Goal: Book appointment/travel/reservation

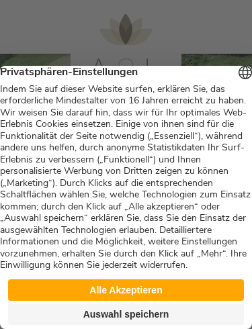
click at [133, 318] on button "Auswahl speichern" at bounding box center [126, 313] width 236 height 21
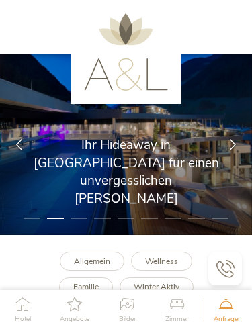
click at [230, 147] on icon at bounding box center [232, 143] width 11 height 11
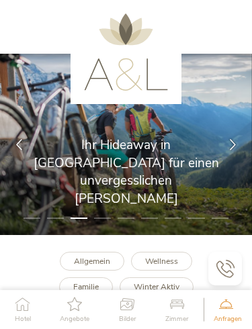
click at [237, 142] on icon at bounding box center [232, 143] width 11 height 11
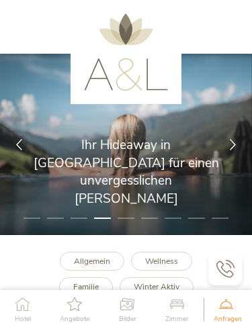
click at [239, 140] on div at bounding box center [232, 144] width 38 height 38
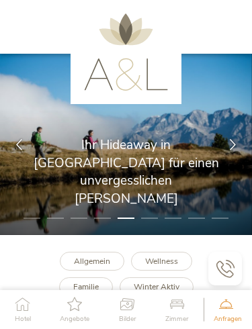
click at [237, 136] on div at bounding box center [232, 144] width 38 height 38
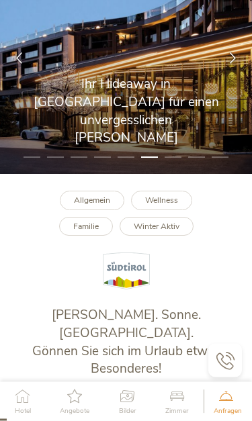
scroll to position [126, 0]
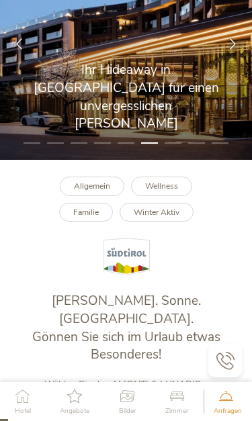
click at [95, 211] on b "Familie" at bounding box center [86, 212] width 26 height 11
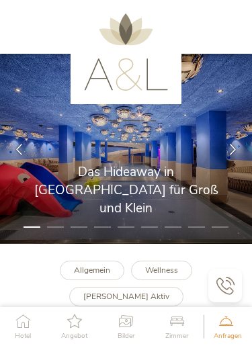
click at [237, 149] on icon at bounding box center [232, 148] width 11 height 11
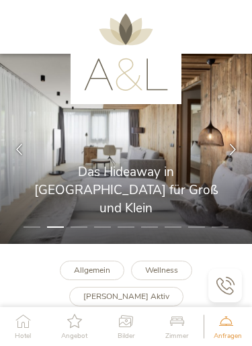
click at [243, 148] on div at bounding box center [232, 149] width 38 height 38
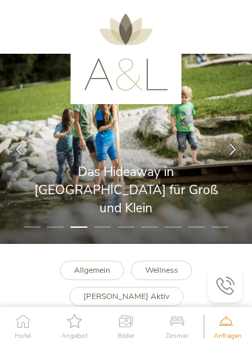
click at [238, 141] on div at bounding box center [232, 149] width 38 height 38
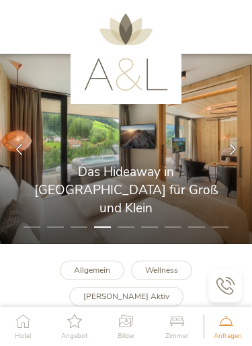
click at [242, 134] on div at bounding box center [232, 149] width 38 height 38
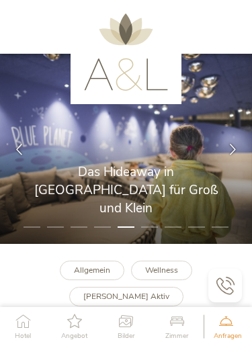
click at [242, 142] on div at bounding box center [232, 149] width 38 height 38
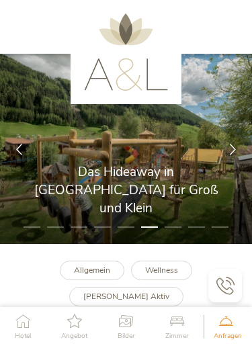
click at [234, 152] on icon at bounding box center [232, 148] width 11 height 11
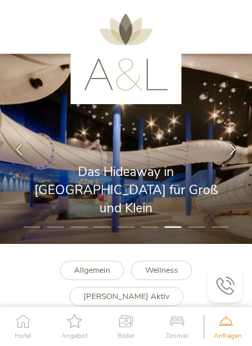
click at [239, 142] on div at bounding box center [232, 149] width 38 height 38
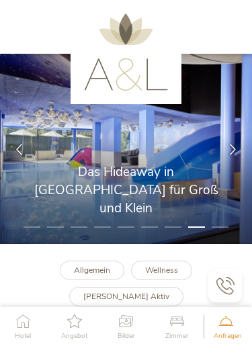
click at [236, 143] on icon at bounding box center [232, 148] width 11 height 11
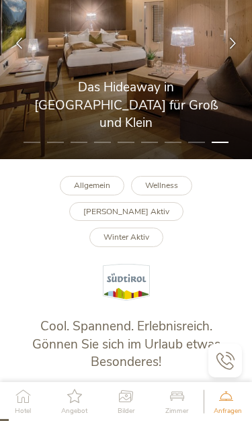
scroll to position [164, 0]
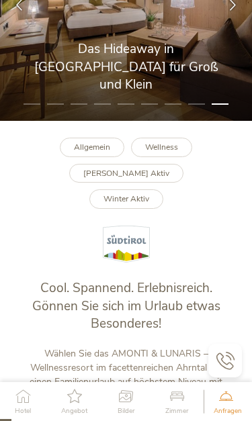
click at [163, 189] on link "Winter Aktiv" at bounding box center [126, 198] width 74 height 19
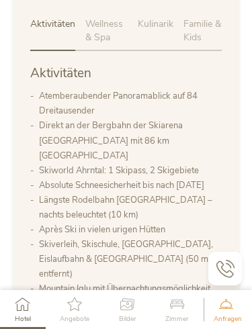
click at [180, 222] on li "Après Ski in vielen urigen Hütten" at bounding box center [130, 229] width 183 height 15
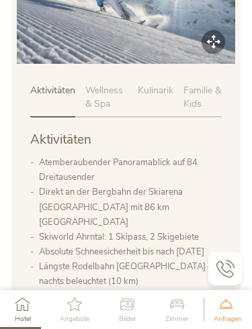
click at [200, 84] on div "Familie & Kids" at bounding box center [202, 100] width 38 height 33
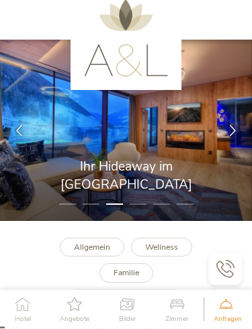
scroll to position [0, 0]
